Goal: Transaction & Acquisition: Subscribe to service/newsletter

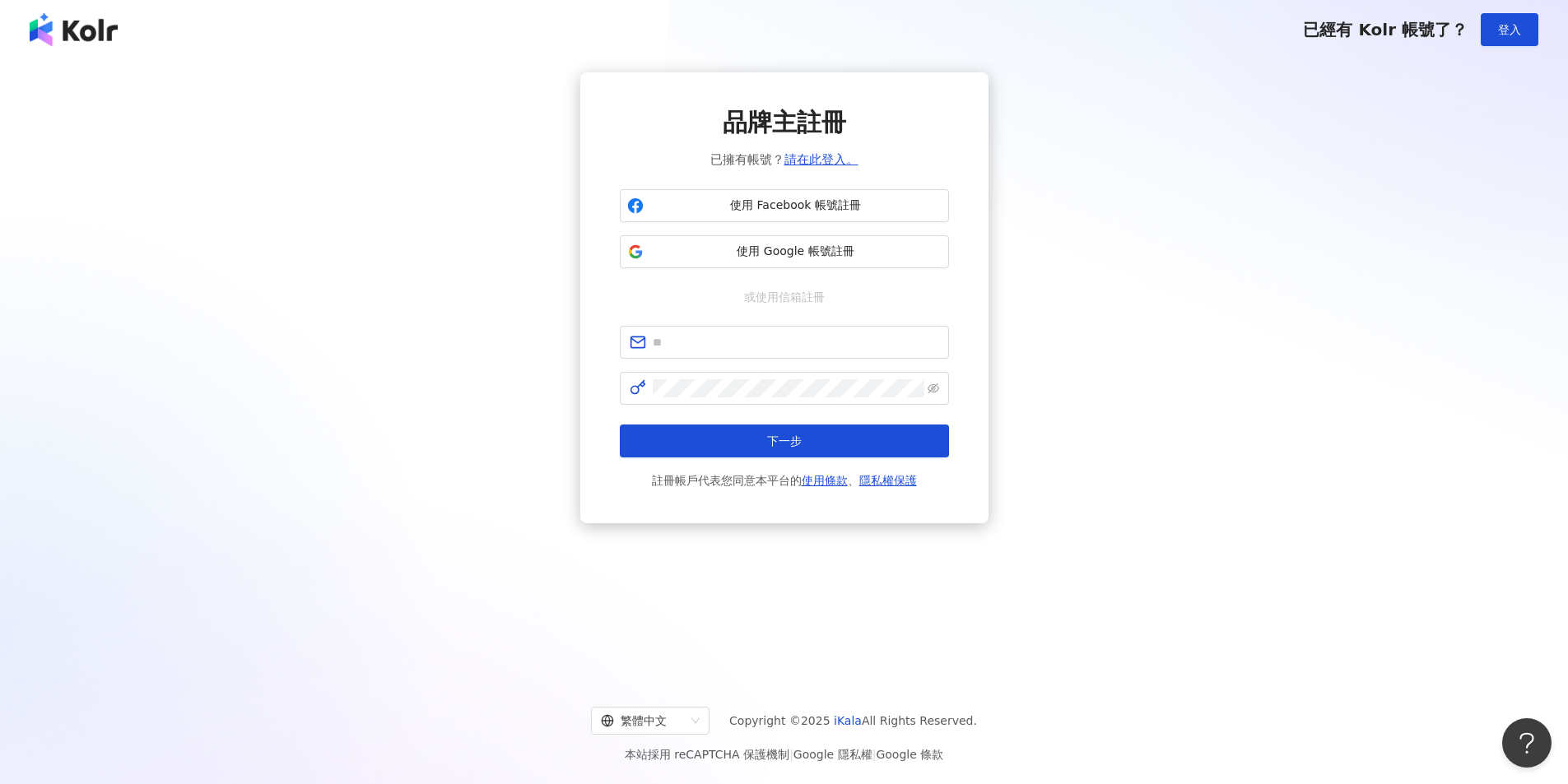
click at [78, 37] on img at bounding box center [73, 30] width 88 height 33
